Goal: Communication & Community: Answer question/provide support

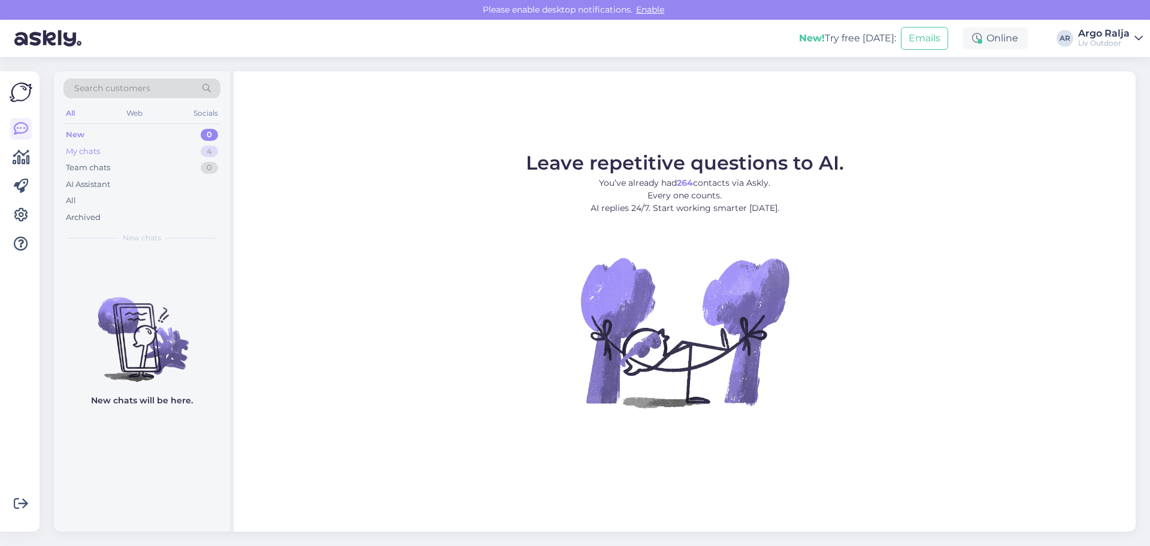
click at [87, 156] on div "My chats 4" at bounding box center [142, 151] width 157 height 17
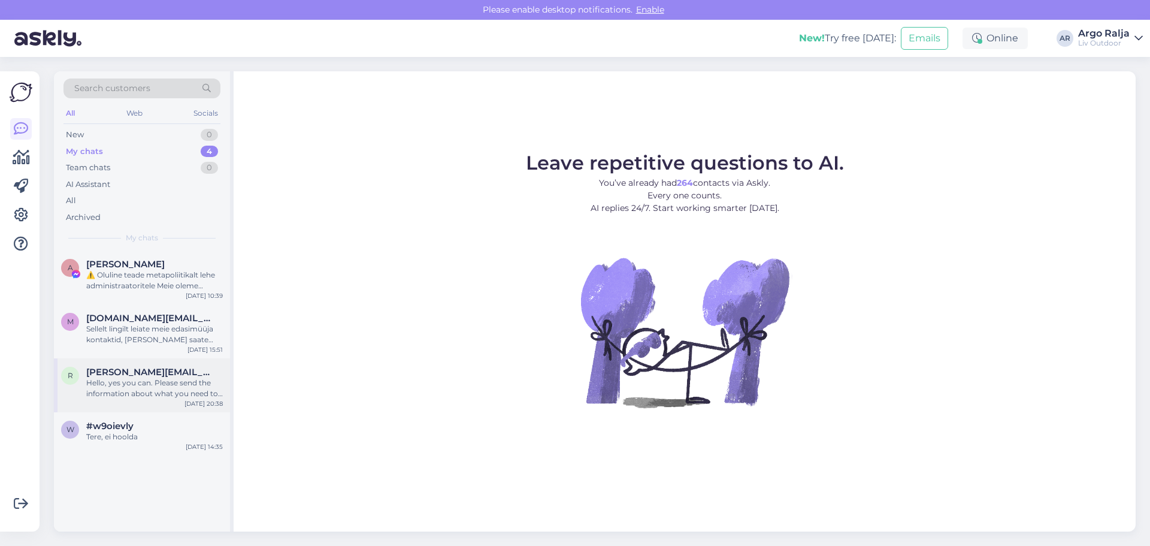
click at [143, 390] on div "Hello, yes you can. Please send the information about what you need to [EMAIL_A…" at bounding box center [154, 389] width 137 height 22
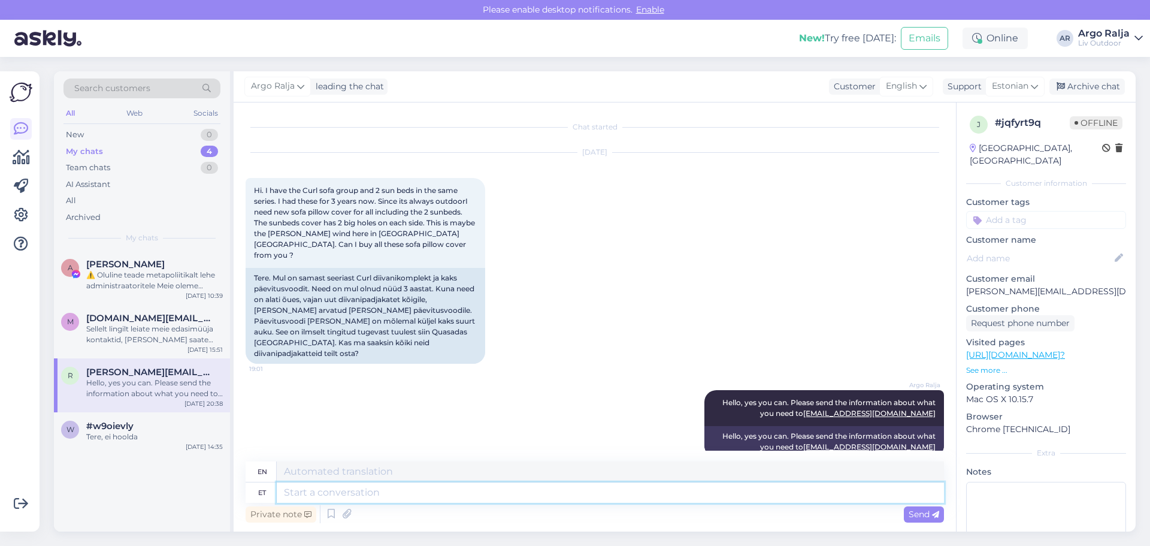
click at [421, 494] on textarea at bounding box center [611, 492] width 668 height 20
type textarea "Jah"
type textarea "Yes"
type textarea "Jah mul"
type textarea "Yes, I have."
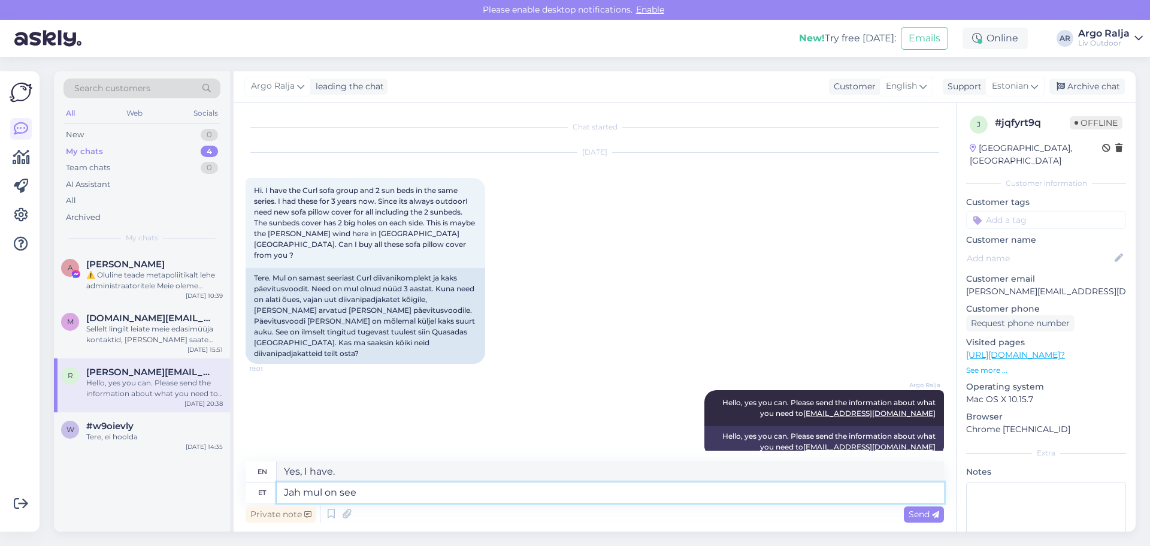
type textarea "Jah mul on see"
type textarea "Yes, I have it."
type textarea "Jah mul on see kirjas"
type textarea "Yes, I have it written down."
click at [355, 490] on textarea "Jah mul on see kirjas" at bounding box center [611, 492] width 668 height 20
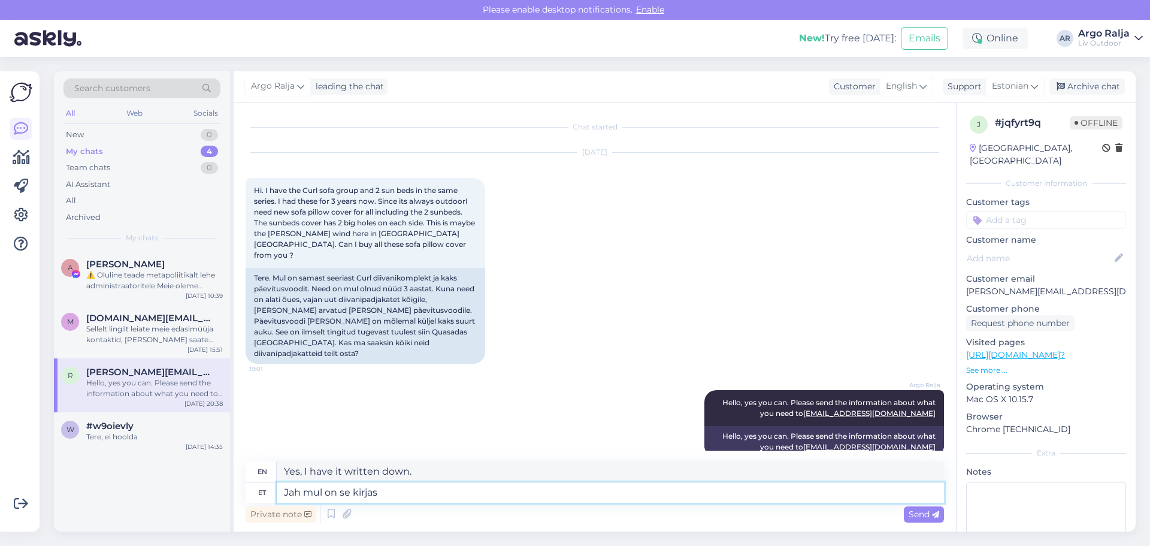
type textarea "Jah mul on s kirjas"
type textarea "Yes, I have the letter."
type textarea "Jah mul on se kirjas"
type textarea "Yes, I have it written down."
type textarea "Jah mul on [PERSON_NAME] kirjas"
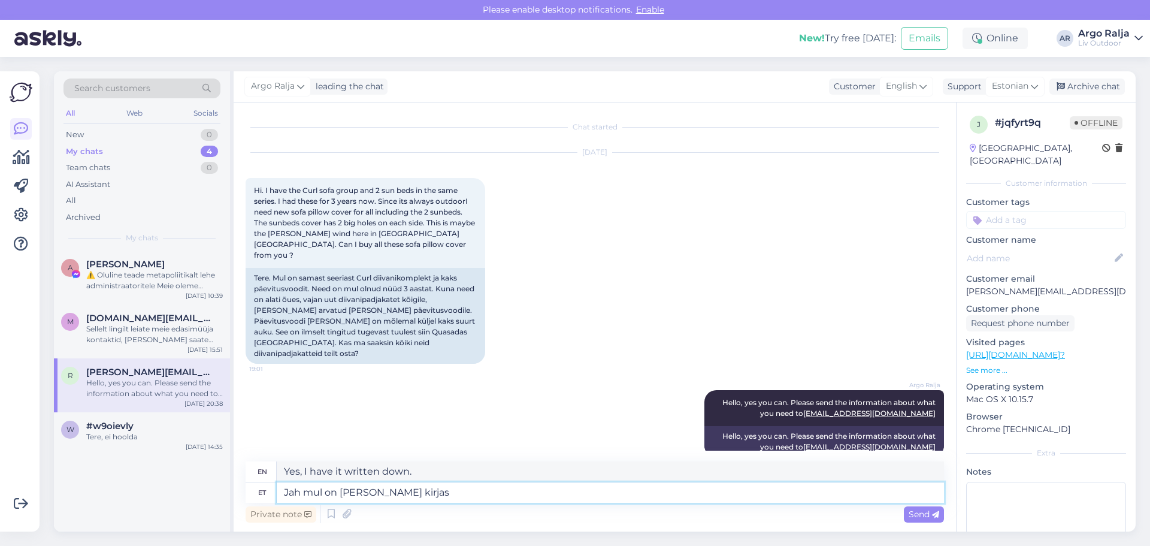
type textarea "Yes, I have it in my mailbox."
type textarea "Jah mul on selle kliendi kirjas"
type textarea "Yes, I have this client's letter."
type textarea "Jah mul on selle kliendi tooted ja info kirjas"
type textarea "Yes, I have this client's products and information listed."
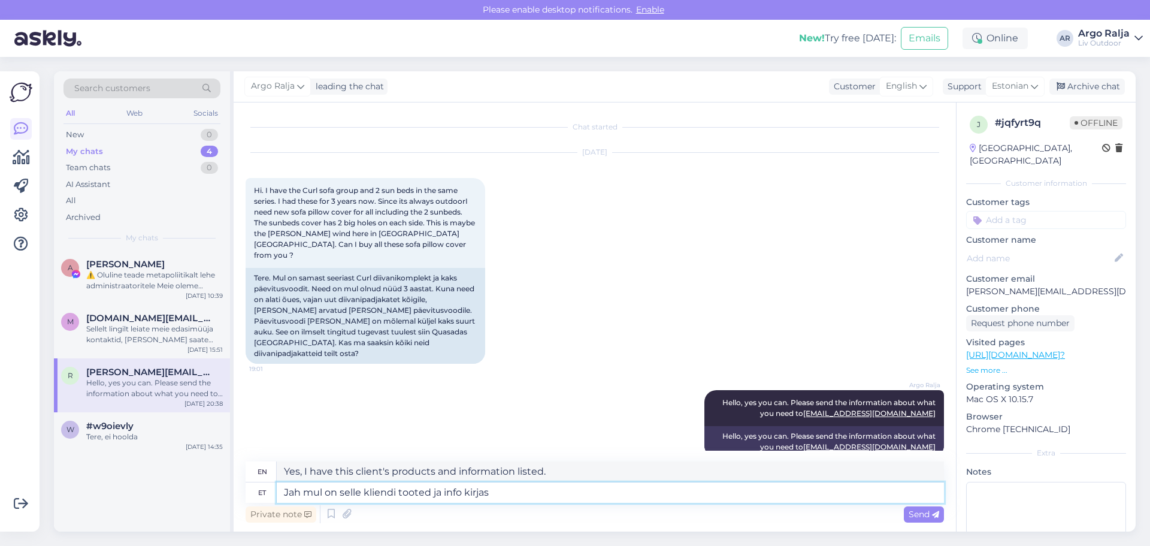
click at [530, 492] on textarea "Jah mul on selle kliendi tooted ja info kirjas" at bounding box center [611, 492] width 668 height 20
type textarea "Jah mul on selle kliendi tooted ja info kirjas,"
type textarea "Yes, I have this client's products and information listed,"
type textarea "Jah mul on selle kliendi tooted ja info kirjas, ko"
type textarea "Yes, I have this client's products and information listed, please."
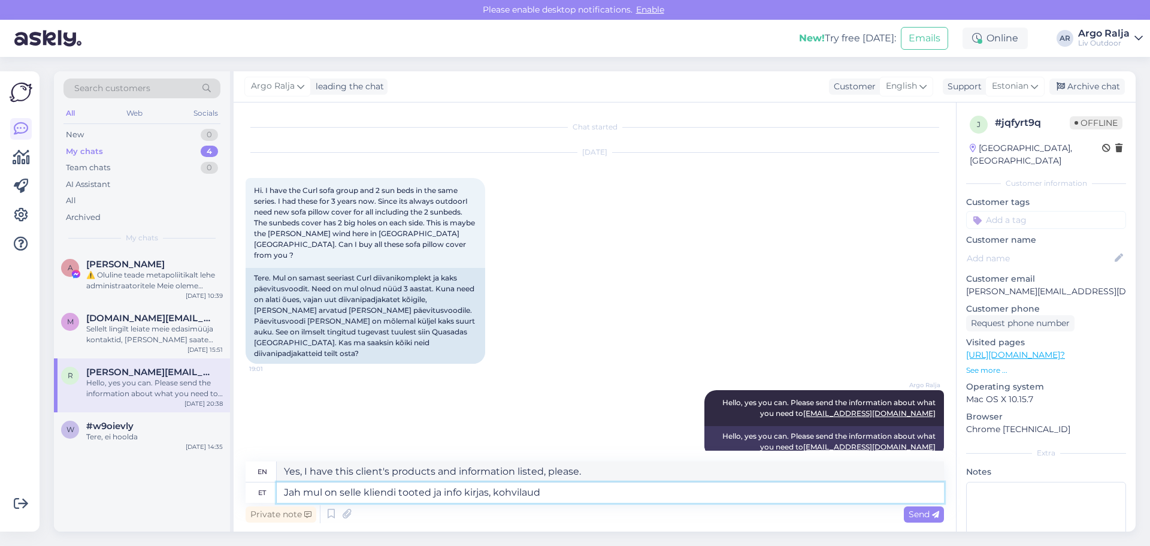
type textarea "Jah mul on selle kliendi tooted ja info kirjas, kohvilaud"
type textarea "Yes, I have this client's products and information listed, coffee table"
type textarea "Jah mul on selle kliendi tooted ja info kirjas, kohvilaud saabub"
type textarea "Yes, I have this client's products and information listed, the coffee table is …"
type textarea "Jah mul on selle kliendi tooted ja info kirjas, kohvilaud saabub n"
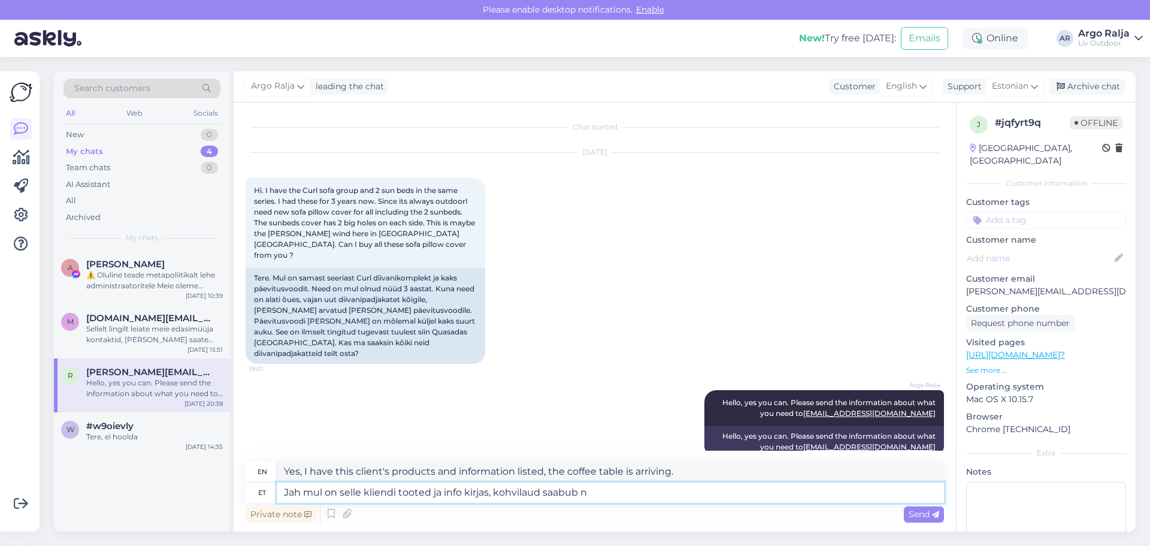
type textarea "Yes, I have this client's products and information listed, the coffee table wil…"
type textarea "Jah mul on selle kliendi tooted ja info kirjas, kohvilaud saabub nüüd"
type textarea "Yes, I have this client's products and information listed, the coffee table is …"
type textarea "Jah mul on selle kliendi tooted ja info kirjas, kohvilaud saabub nüüd selle"
type textarea "Yes, I have this client's products and information listed, the coffee table is …"
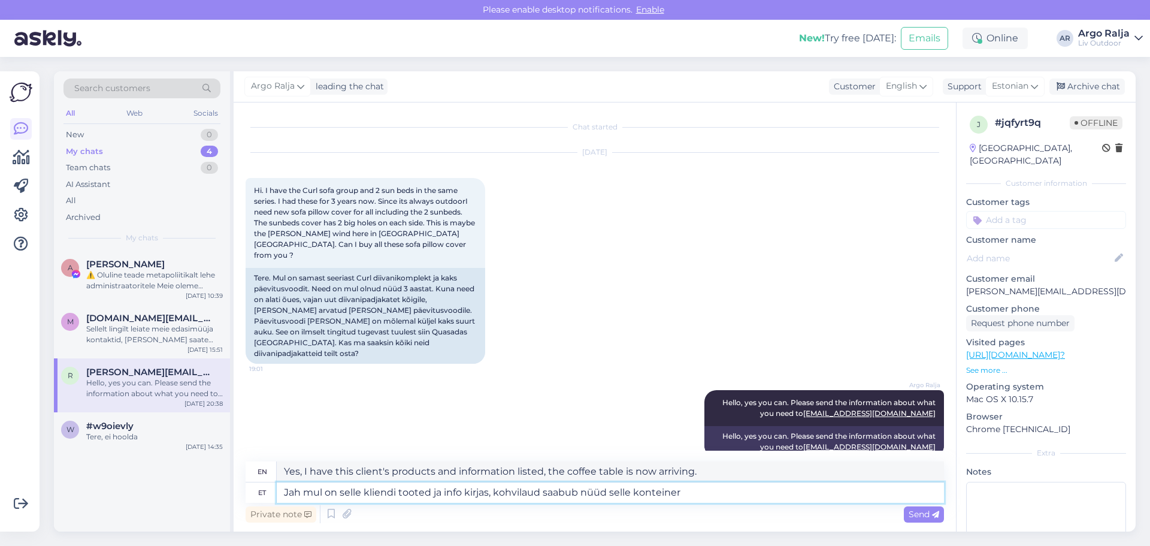
type textarea "Jah mul on selle kliendi tooted ja info kirjas, kohvilaud saabub nüüd selle kon…"
type textarea "Yes, I have this client's products and information listed, the coffee table is …"
type textarea "Jah mul on selle kliendi tooted ja info kirjas, kohvilaud saabub nüüd selle kon…"
type textarea "Yes, I have this client's products and information listed, the coffee table is …"
type textarea "Jah mul on selle kliendi tooted ja info kirjas, kohvilaud saabub nüüd selle kon…"
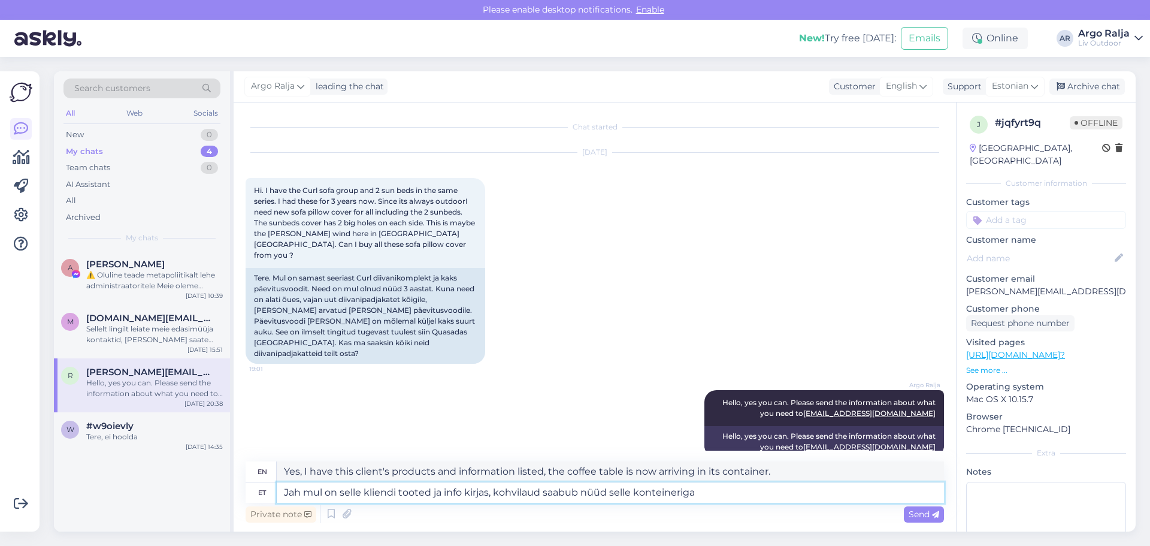
type textarea "Yes, I have this client's products and information listed, the coffee table wil…"
type textarea "Jah mul on selle kliendi tooted ja info kirjas, kohvilaud saabub nüüd selle kon…"
type textarea "Yes, I have this client's products and information listed, the coffee table wil…"
type textarea "Jah mul on selle kliendi tooted ja info kirjas, kohvilaud saabub nüüd selle kon…"
type textarea "Yes, I have this client's products and information listed, the coffee table wil…"
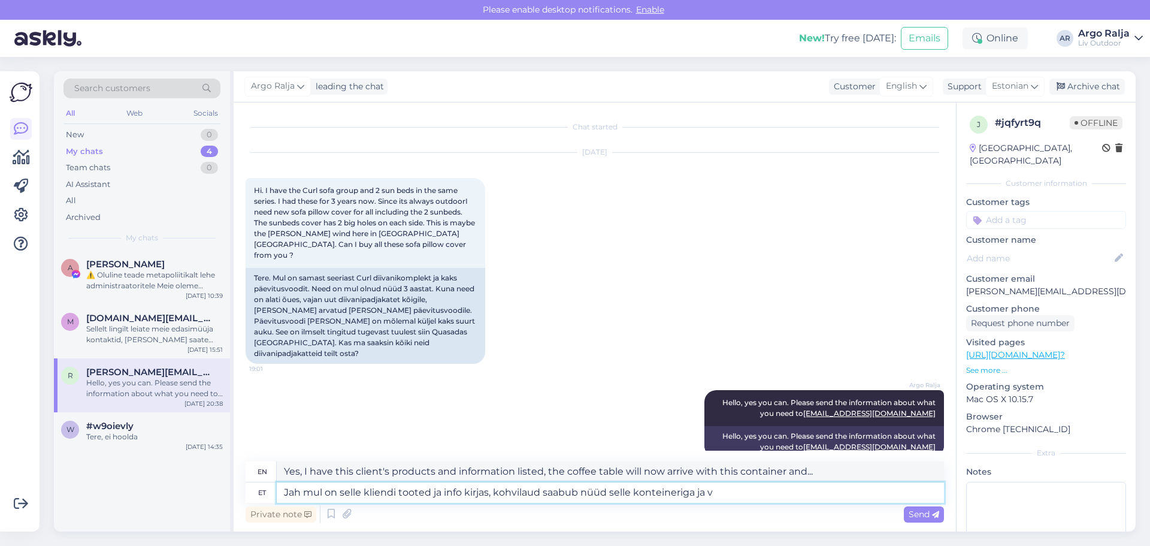
type textarea "Jah mul on selle kliendi tooted ja info kirjas, kohvilaud saabub nüüd selle kon…"
type textarea "Yes, I have this client's products and information listed, the coffee table wil…"
type textarea "Jah mul on selle kliendi tooted ja info kirjas, kohvilaud saabub nüüd selle kon…"
type textarea "Yes, I have this client's products and information listed, the coffee table wil…"
type textarea "Jah mul on selle kliendi tooted ja info kirjas, kohvilaud saabub nüüd selle kon…"
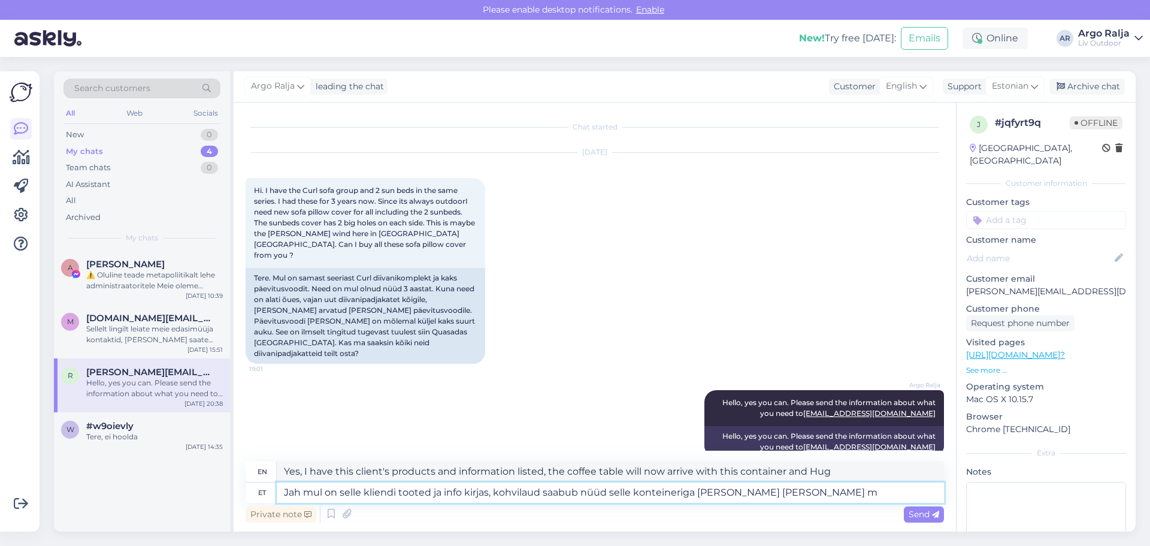
type textarea "Yes, I have this client's products and information listed, the coffee table wil…"
type textarea "Jah mul on selle kliendi tooted ja info kirjas, kohvilaud saabub nüüd selle kon…"
type textarea "Yes, I have this client's products and information listed, the coffee table wil…"
type textarea "Jah mul on selle kliendi tooted ja info kirjas, kohvilaud saabub nüüd selle kon…"
type textarea "Yes, I have this client's products and information listed, the coffee table wil…"
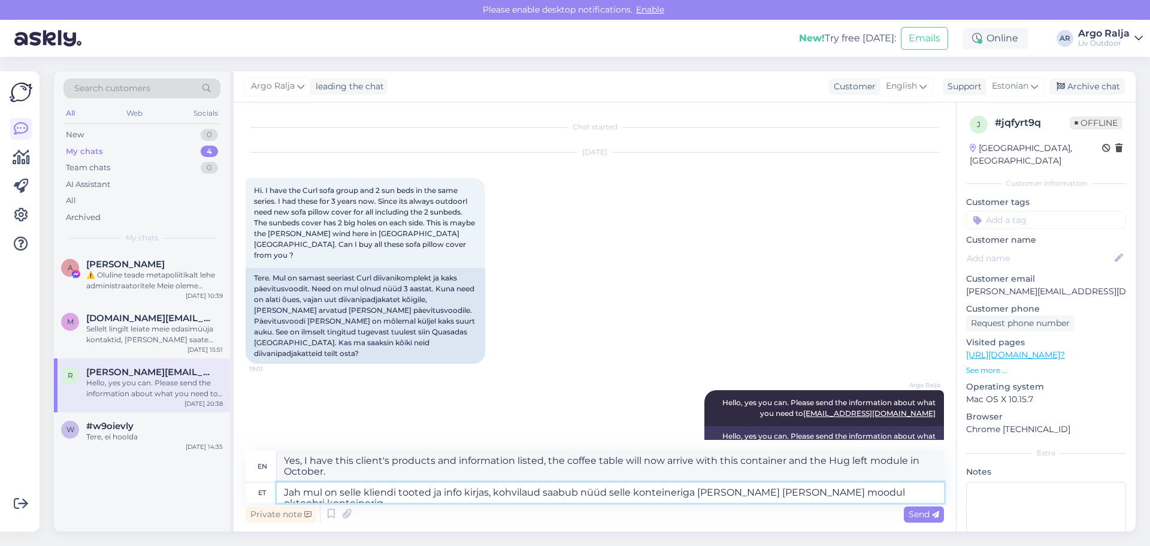
type textarea "Jah mul on selle kliendi tooted ja info kirjas, kohvilaud saabub nüüd selle kon…"
type textarea "Yes, I have this client's products and information listed, the coffee table wil…"
click at [632, 491] on textarea "Jah mul on selle kliendi tooted ja info kirjas, kohvilaud saabub nüüd selle kon…" at bounding box center [611, 492] width 668 height 20
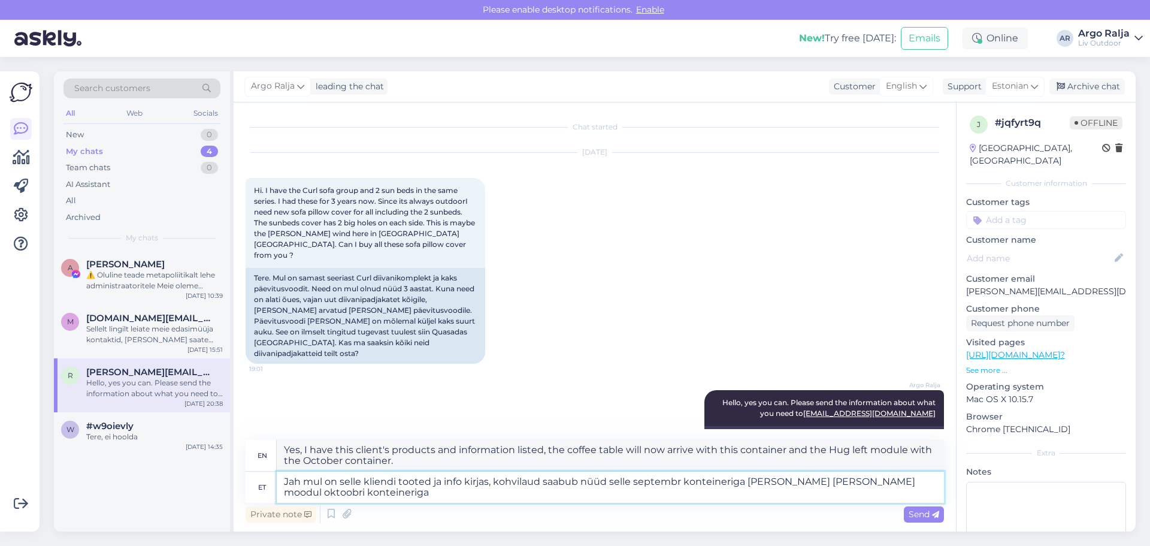
type textarea "Jah mul on selle kliendi tooted ja info kirjas, kohvilaud saabub nüüd selle sep…"
type textarea "Yes, I have this client's products and information listed, the coffee table is …"
type textarea "Jah mul on selle kliendi tooted ja info kirjas, kohvilaud saabub nüüd selle sep…"
drag, startPoint x: 280, startPoint y: 450, endPoint x: 462, endPoint y: 458, distance: 182.4
click at [462, 458] on textarea "Yes, I have this client's products and information listed, the coffee table is …" at bounding box center [611, 455] width 668 height 31
